Goal: Task Accomplishment & Management: Manage account settings

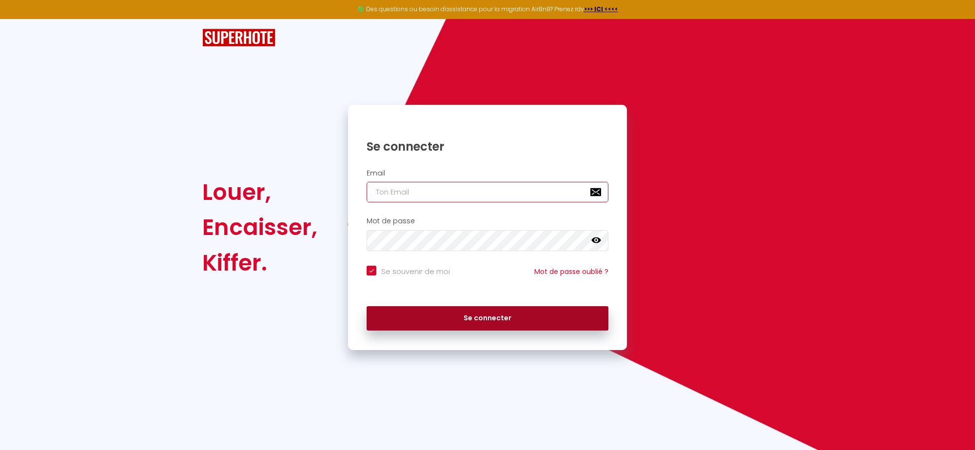
type input "[EMAIL_ADDRESS][DOMAIN_NAME]"
click at [449, 321] on button "Se connecter" at bounding box center [487, 318] width 242 height 24
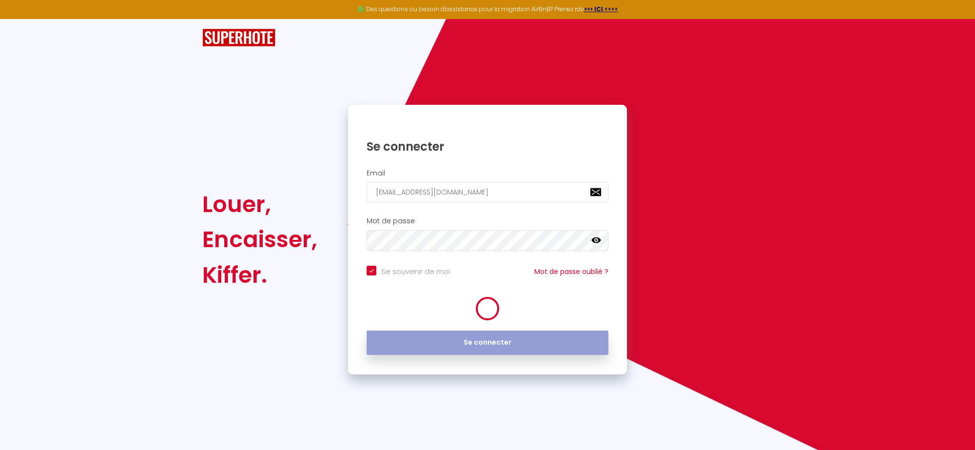
checkbox input "true"
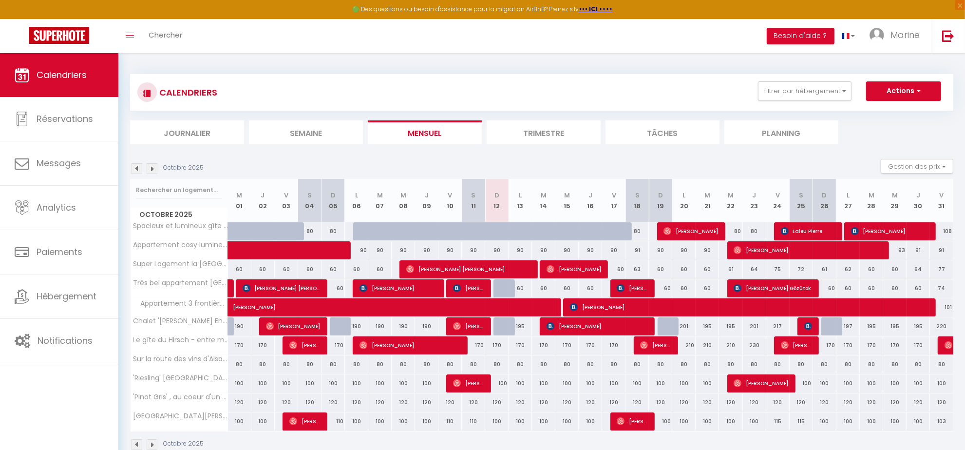
click at [153, 171] on img at bounding box center [152, 168] width 11 height 11
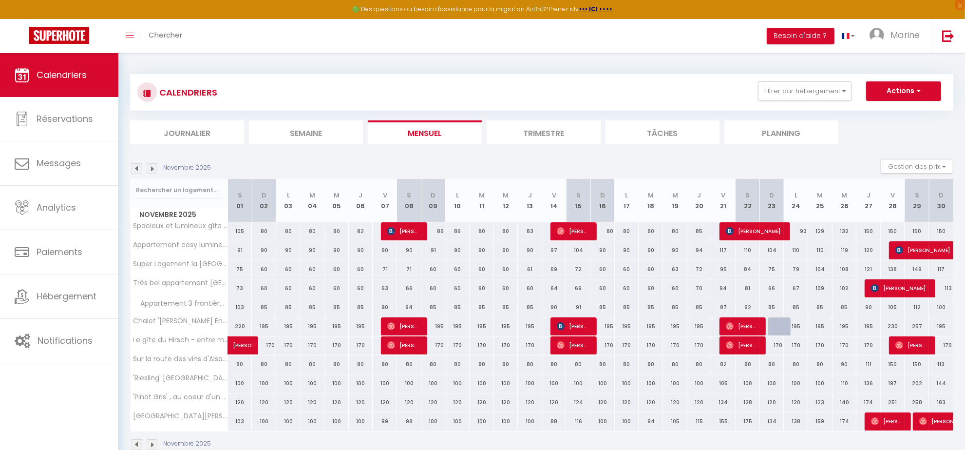
click at [153, 172] on img at bounding box center [152, 168] width 11 height 11
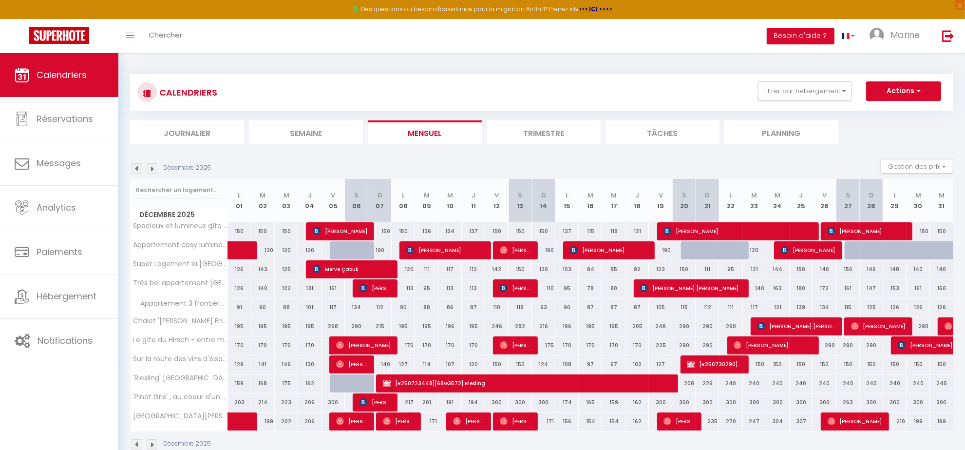
click at [434, 422] on div "171" at bounding box center [426, 421] width 23 height 18
type input "171"
type input "[DATE] Décembre 2025"
type input "Mer 10 Décembre 2025"
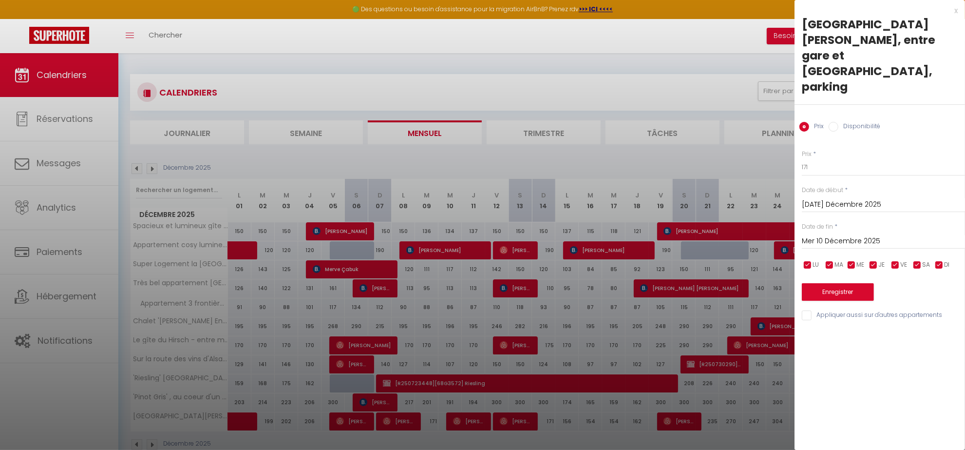
click at [539, 253] on div at bounding box center [482, 225] width 965 height 450
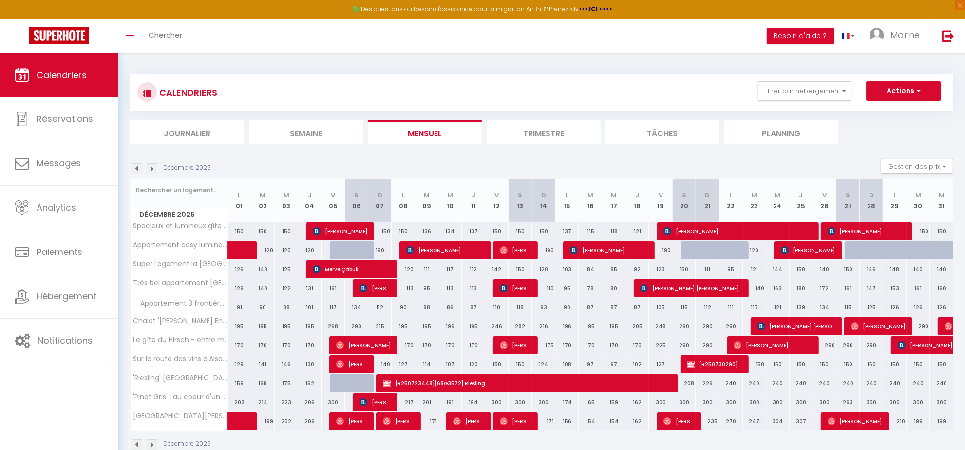
click at [140, 171] on img at bounding box center [137, 168] width 11 height 11
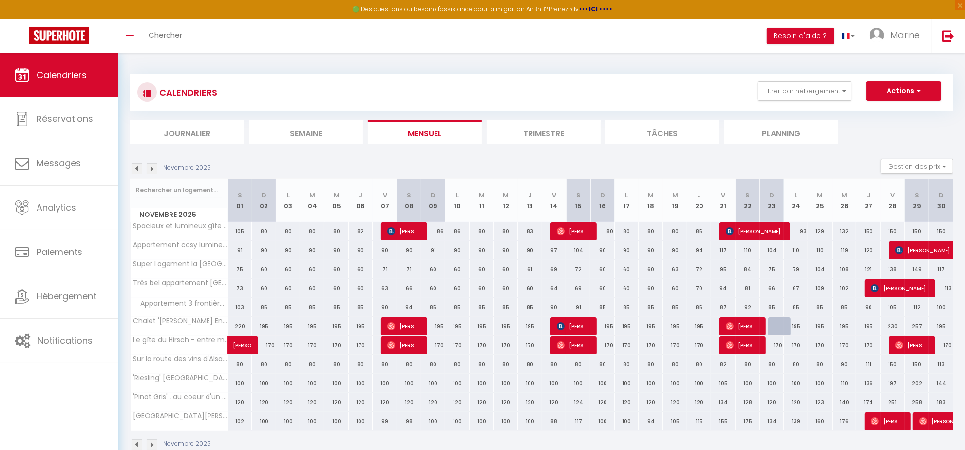
click at [138, 171] on img at bounding box center [137, 168] width 11 height 11
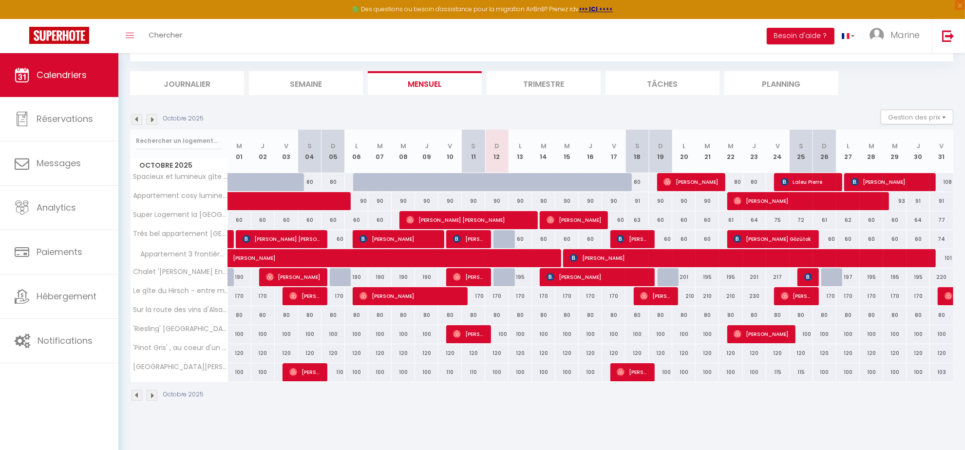
scroll to position [50, 0]
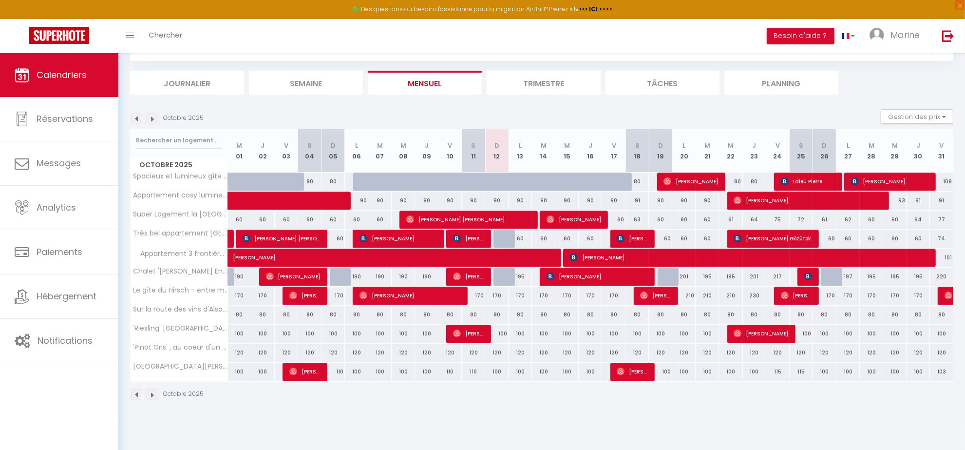
click at [134, 119] on img at bounding box center [137, 119] width 11 height 11
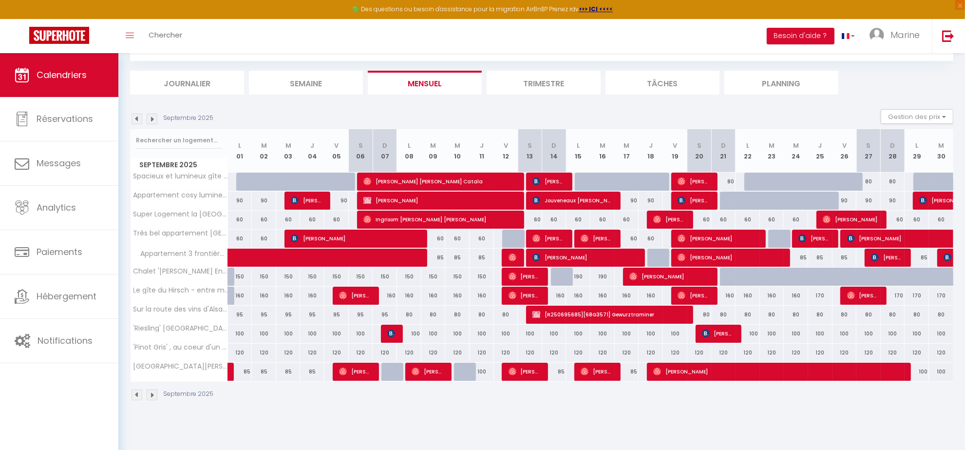
click at [135, 120] on img at bounding box center [137, 119] width 11 height 11
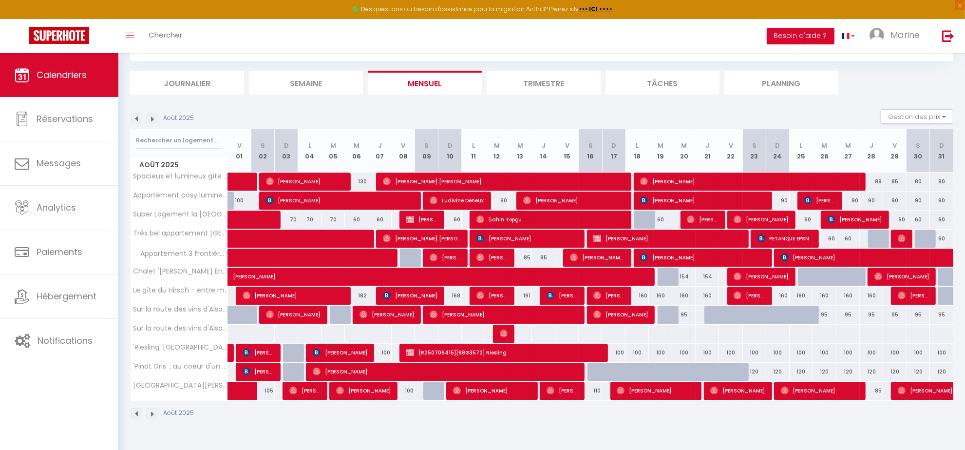
click at [136, 120] on img at bounding box center [137, 119] width 11 height 11
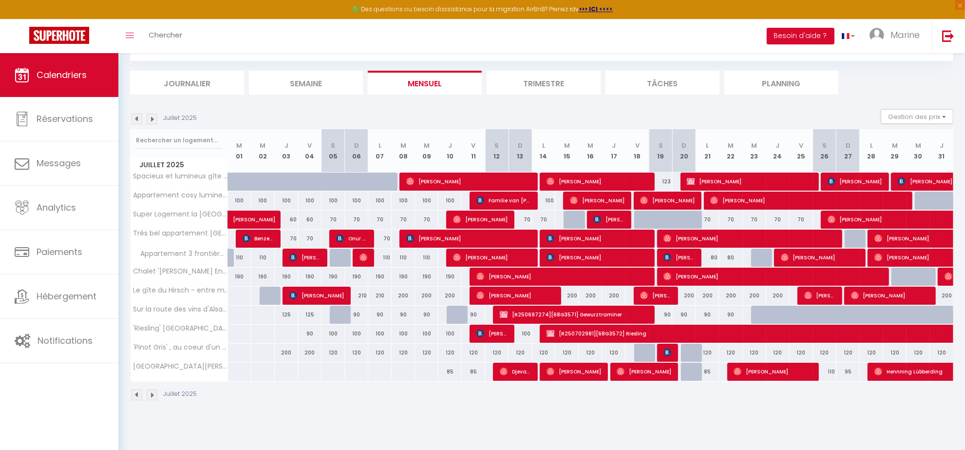
click at [153, 122] on img at bounding box center [152, 119] width 11 height 11
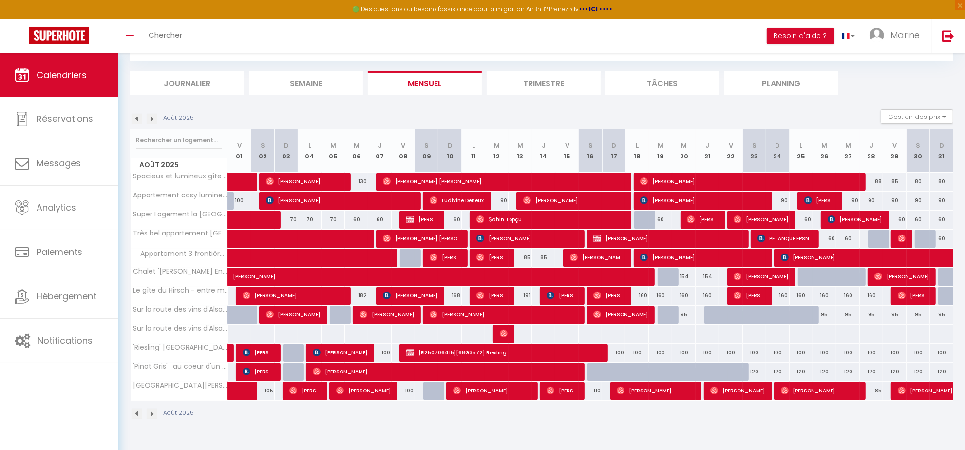
click at [154, 117] on img at bounding box center [152, 119] width 11 height 11
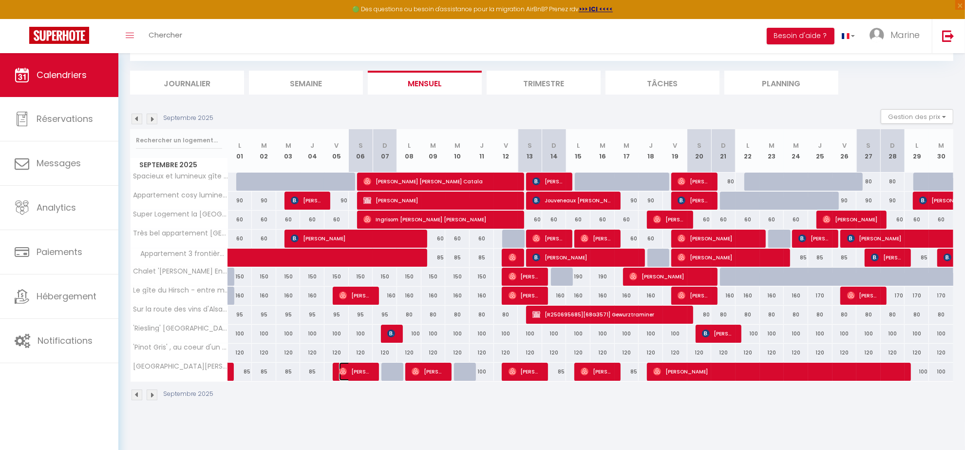
drag, startPoint x: 364, startPoint y: 375, endPoint x: 364, endPoint y: 370, distance: 4.9
click at [364, 377] on span "[PERSON_NAME][EMAIL_ADDRESS][DOMAIN_NAME]" at bounding box center [355, 371] width 33 height 19
select select "OK"
select select "1"
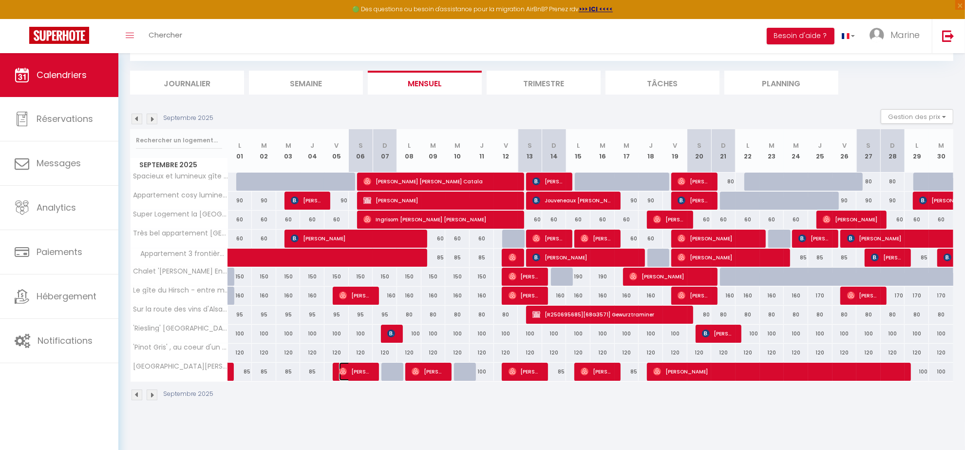
select select "0"
select select "1"
select select
select select "42971"
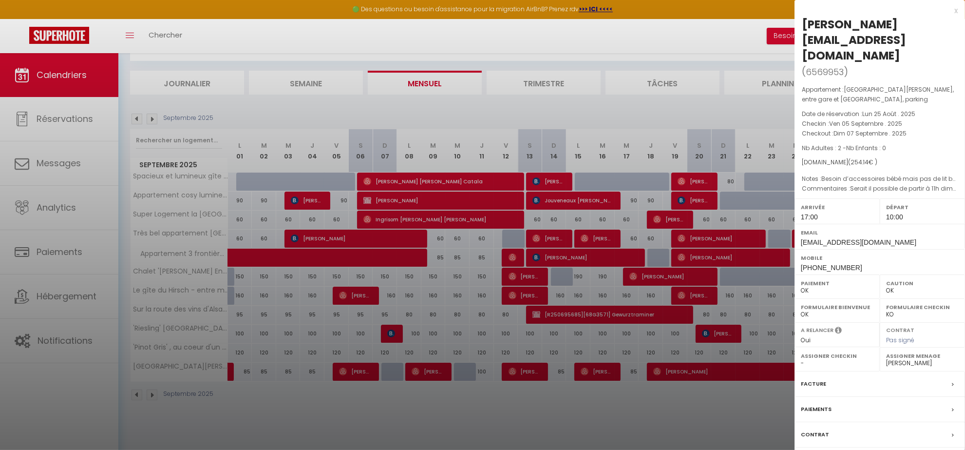
click at [364, 402] on div at bounding box center [482, 225] width 965 height 450
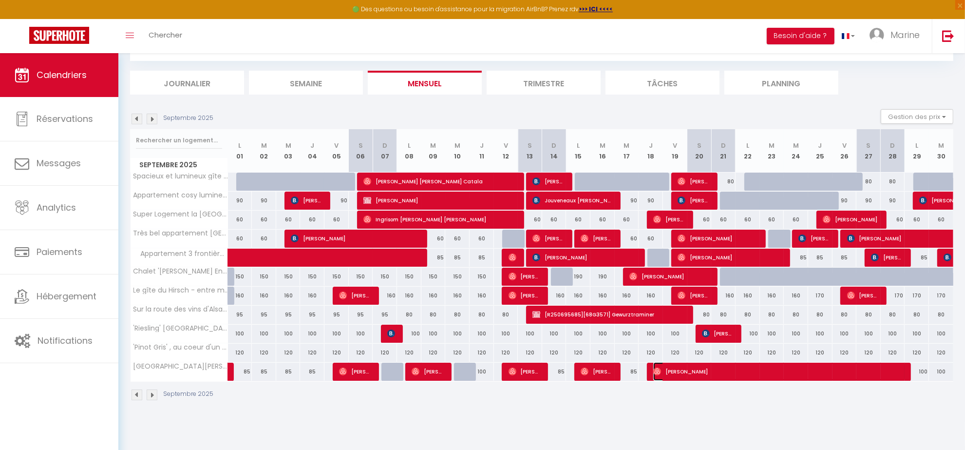
click at [677, 372] on span "[PERSON_NAME]" at bounding box center [779, 371] width 252 height 19
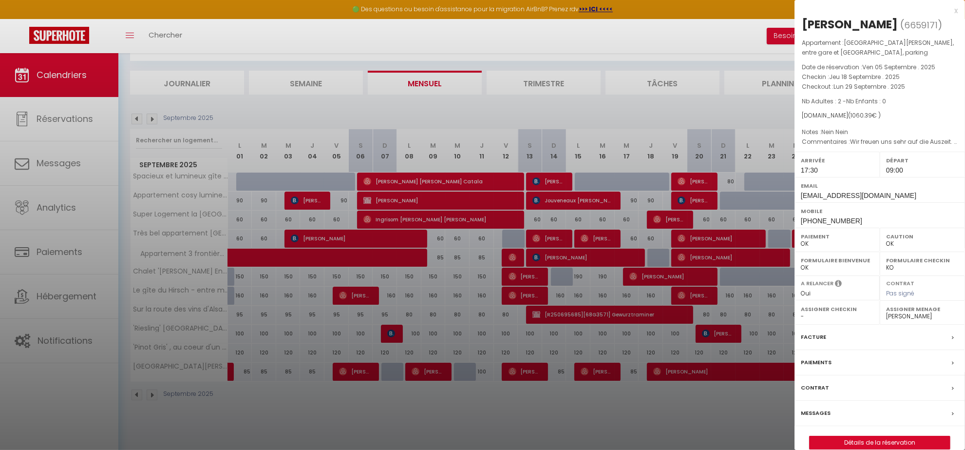
click at [158, 117] on div at bounding box center [482, 225] width 965 height 450
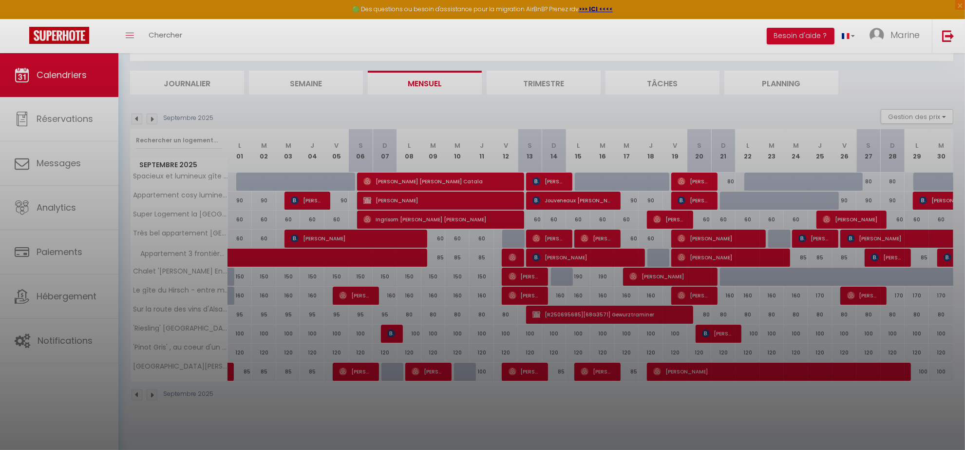
click at [152, 118] on div at bounding box center [482, 225] width 965 height 450
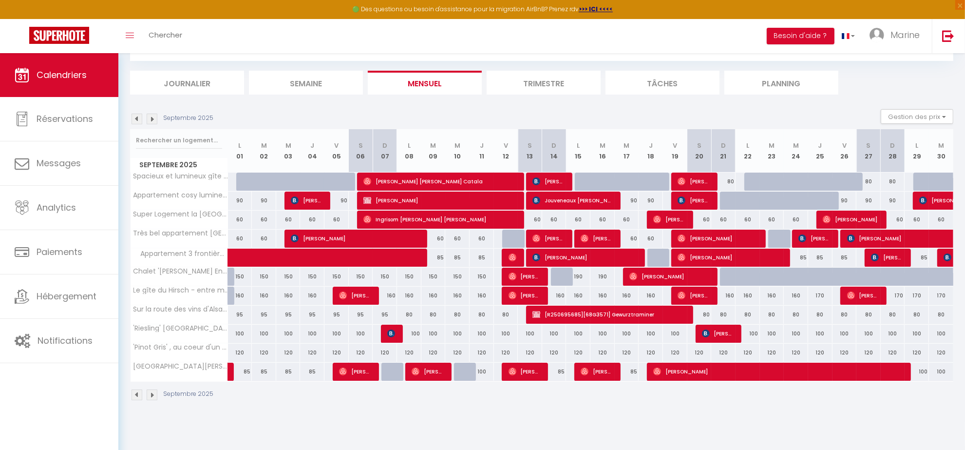
click at [152, 118] on img at bounding box center [152, 119] width 11 height 11
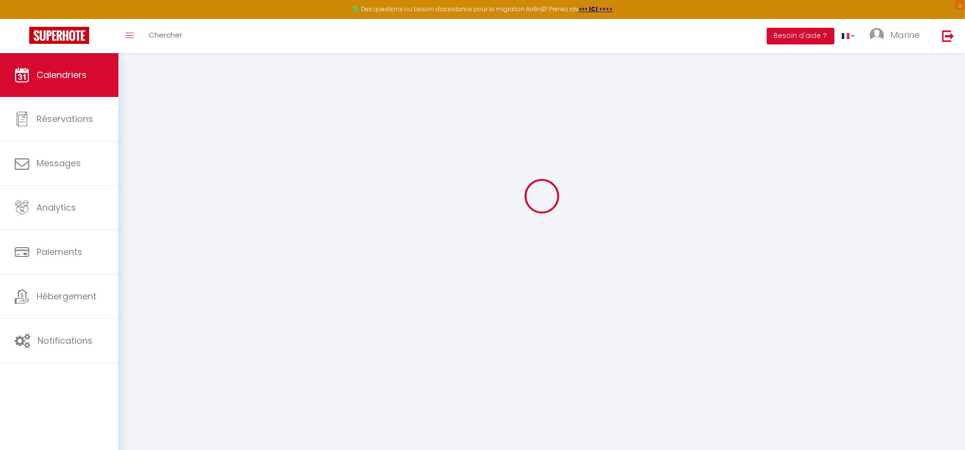
select select "0"
select select "42971"
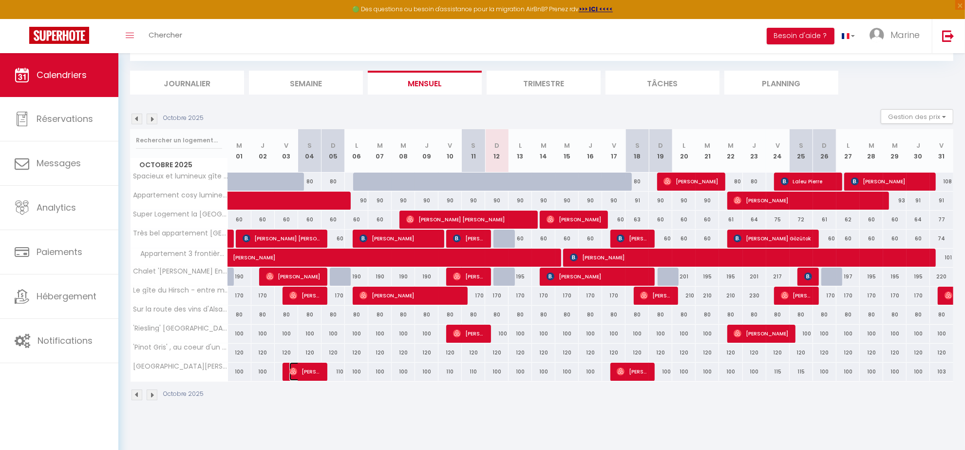
click at [307, 372] on span "[PERSON_NAME]" at bounding box center [304, 371] width 31 height 19
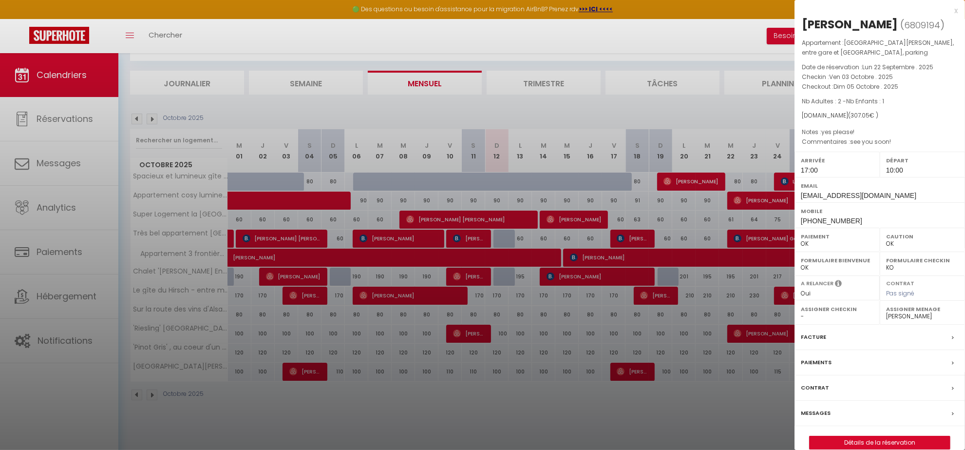
click at [380, 448] on div at bounding box center [482, 225] width 965 height 450
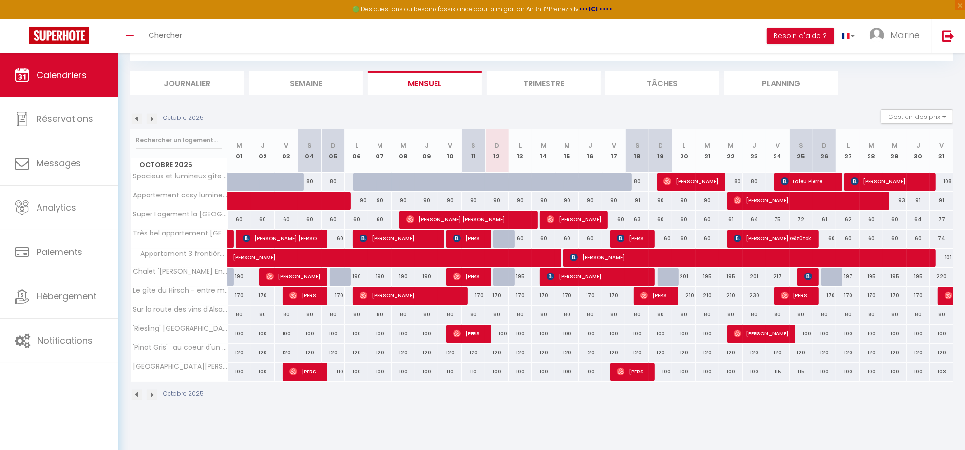
click at [152, 118] on img at bounding box center [152, 119] width 11 height 11
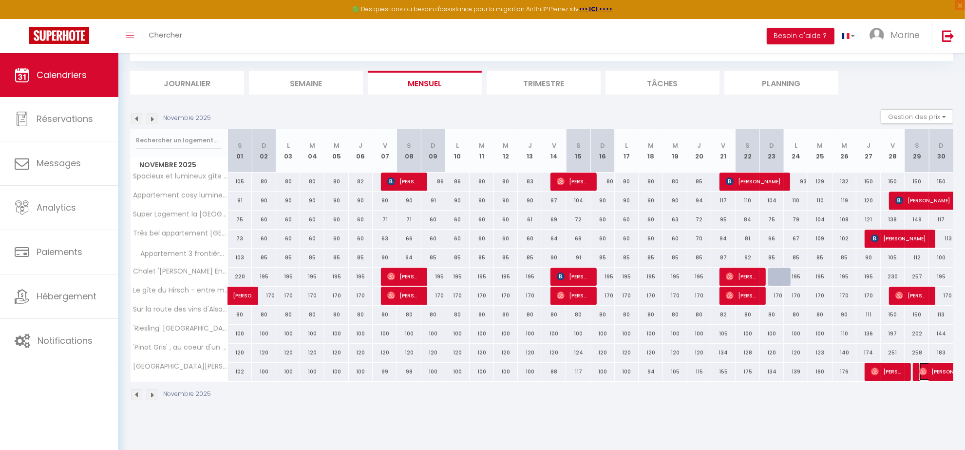
click at [937, 372] on span "[PERSON_NAME]" at bounding box center [953, 371] width 67 height 19
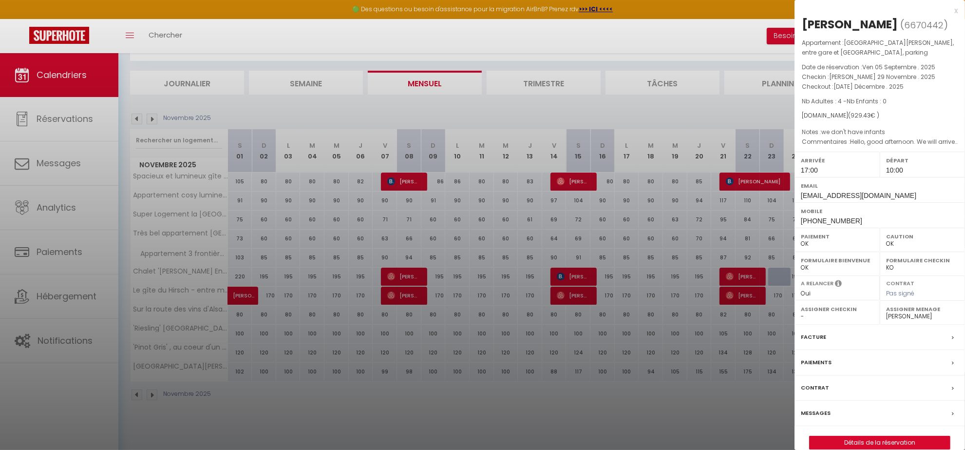
click at [720, 411] on div at bounding box center [482, 225] width 965 height 450
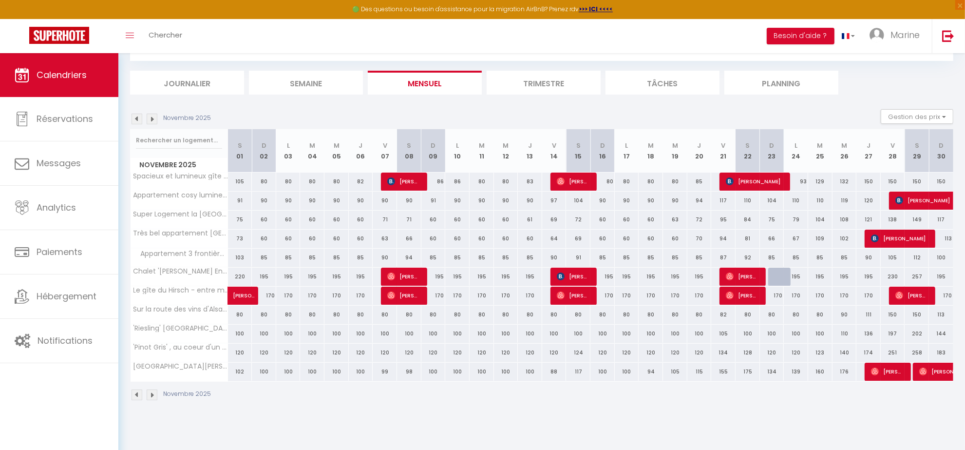
click at [153, 125] on div "Novembre 2025 Gestion des prix Nb Nuits minimum Règles Disponibilité" at bounding box center [542, 119] width 824 height 20
click at [153, 120] on img at bounding box center [152, 119] width 11 height 11
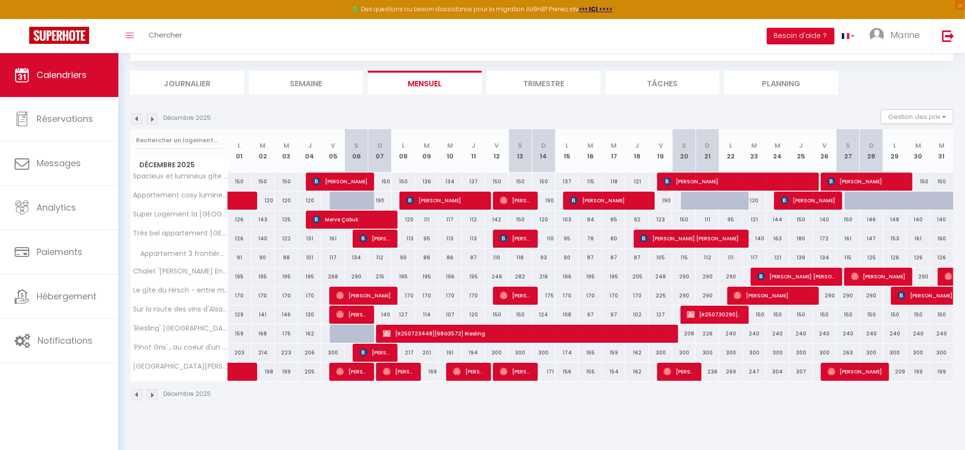
click at [134, 122] on img at bounding box center [137, 119] width 11 height 11
